Goal: Contribute content: Contribute content

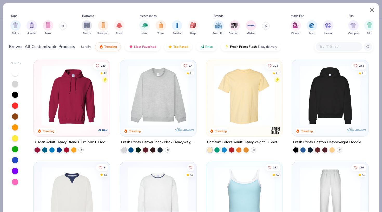
type textarea "x"
type input "parents wknd"
type textarea "x"
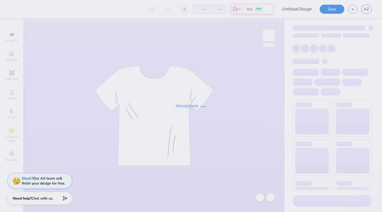
type input "prnts wknd sweatshirt"
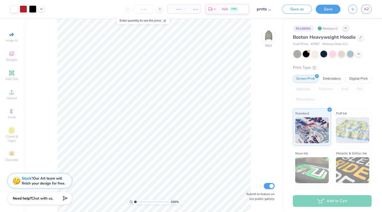
click at [344, 30] on icon at bounding box center [345, 28] width 4 height 4
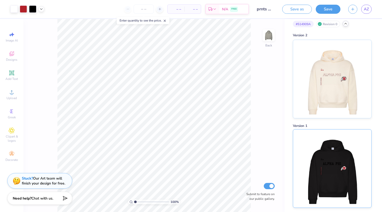
scroll to position [4, 0]
click at [322, 165] on img at bounding box center [332, 169] width 64 height 78
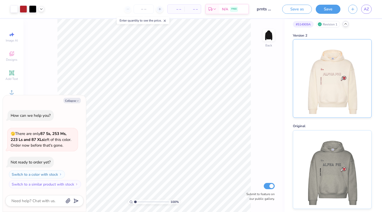
click at [334, 99] on img at bounding box center [332, 78] width 64 height 78
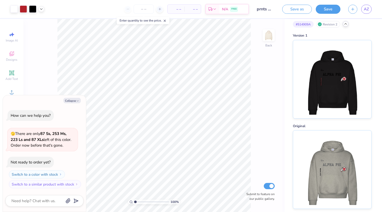
click at [343, 24] on div at bounding box center [345, 24] width 6 height 6
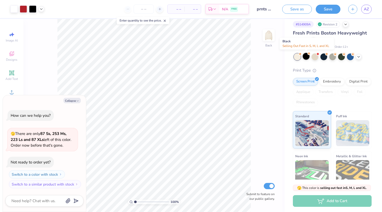
click at [304, 56] on div at bounding box center [305, 56] width 7 height 7
type textarea "x"
